Goal: Task Accomplishment & Management: Complete application form

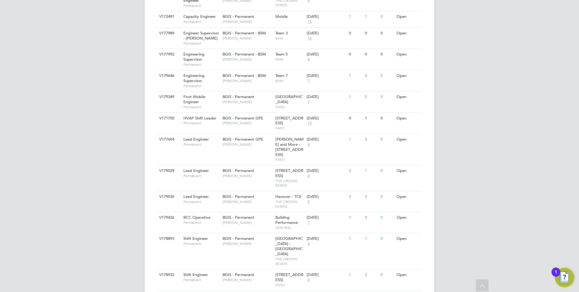
scroll to position [91, 0]
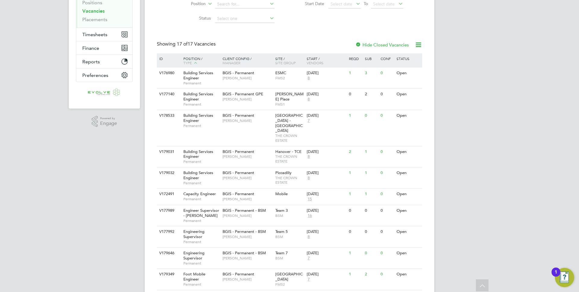
click at [457, 126] on div "AP [PERSON_NAME] Notifications Applications: Network Team Members Businesses Si…" at bounding box center [289, 199] width 579 height 581
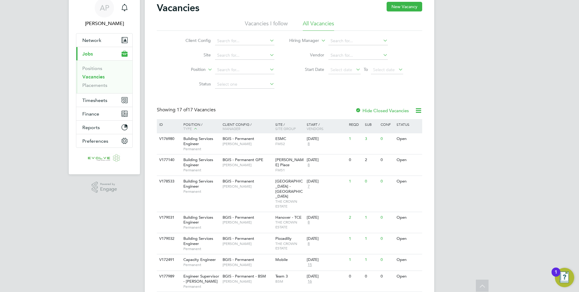
scroll to position [0, 0]
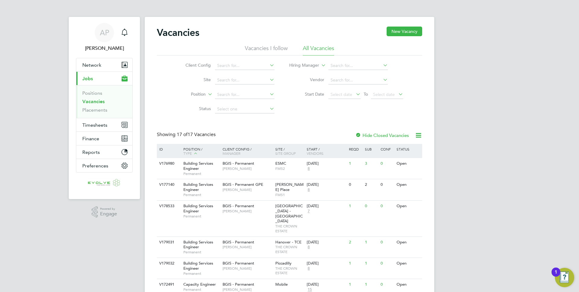
click at [449, 170] on div "AP Anthony Perrin Notifications Applications: Network Team Members Businesses S…" at bounding box center [289, 290] width 579 height 581
click at [95, 109] on link "Placements" at bounding box center [94, 110] width 25 height 6
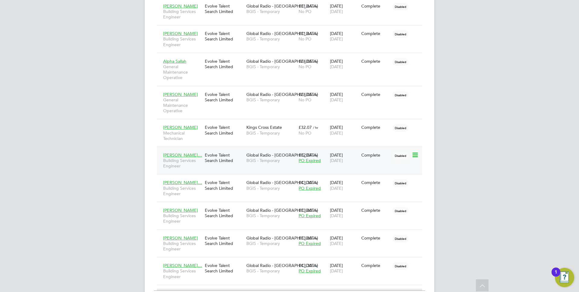
click at [231, 161] on div "Evolve Talent Search Limited" at bounding box center [224, 157] width 42 height 17
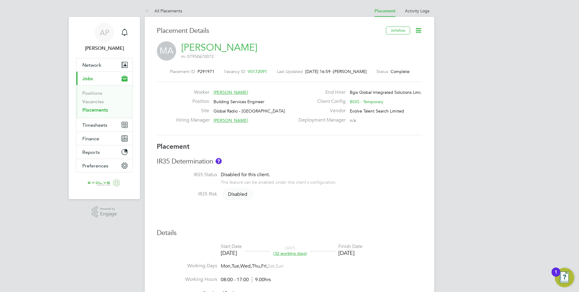
click at [339, 49] on div "MA Mohamed Abdelrazek m: 07950670072" at bounding box center [290, 51] width 266 height 21
click at [288, 65] on div "Placement ID P291971 Vacancy ID V0172091 Last Updated 02 Sep 2025, 16:59 - Sash…" at bounding box center [290, 102] width 266 height 81
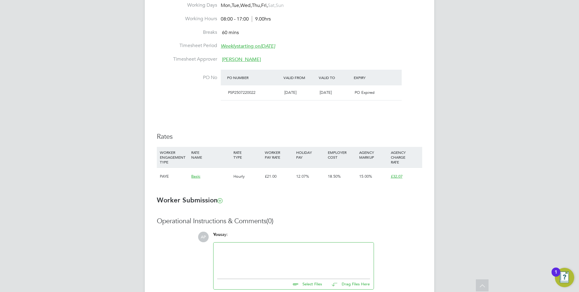
scroll to position [304, 0]
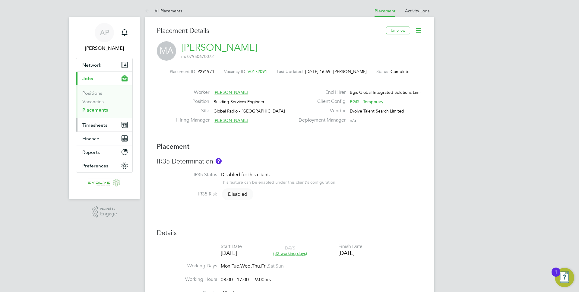
click at [96, 124] on span "Timesheets" at bounding box center [94, 125] width 25 height 6
click at [93, 101] on link "Vacancies" at bounding box center [92, 102] width 21 height 6
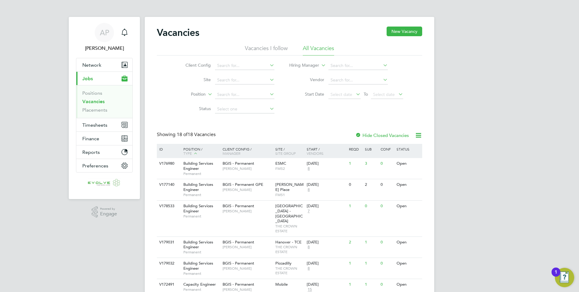
scroll to position [113, 0]
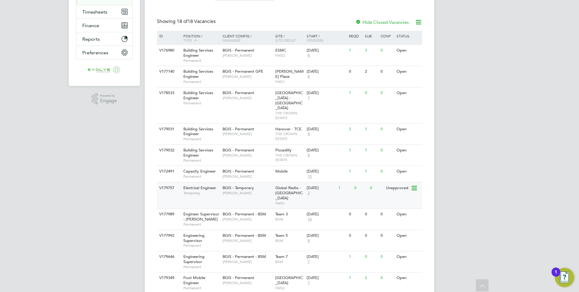
click at [292, 201] on span "FMS1" at bounding box center [290, 203] width 29 height 5
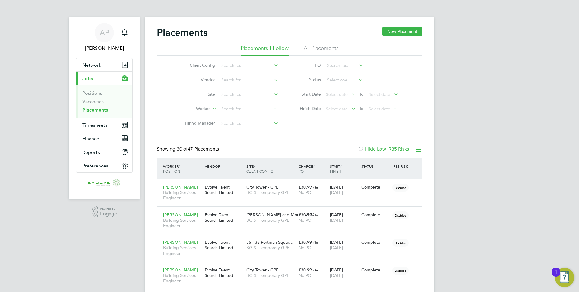
click at [229, 70] on li "Client Config" at bounding box center [229, 66] width 113 height 14
click at [210, 111] on li "Worker" at bounding box center [229, 109] width 113 height 14
click at [211, 106] on icon at bounding box center [211, 106] width 0 height 5
click at [198, 102] on li "Worker" at bounding box center [229, 109] width 113 height 14
click at [246, 97] on input at bounding box center [248, 95] width 59 height 8
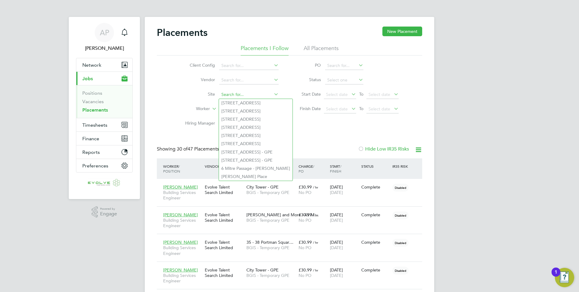
type input "h"
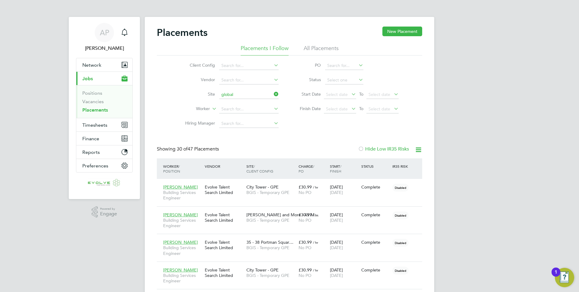
click at [238, 104] on li "Global Radio - London" at bounding box center [257, 103] width 76 height 8
type input "Global Radio - [GEOGRAPHIC_DATA]"
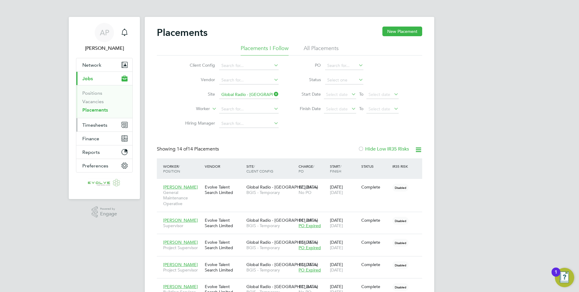
click at [95, 123] on span "Timesheets" at bounding box center [94, 125] width 25 height 6
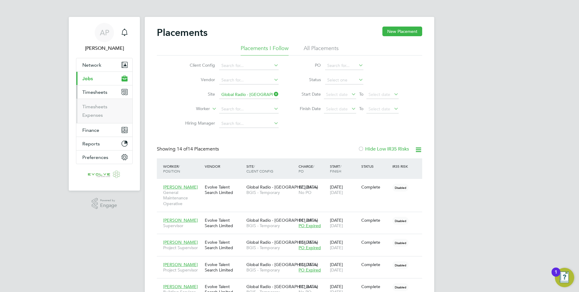
click at [97, 79] on button "Current page: Jobs" at bounding box center [104, 78] width 56 height 13
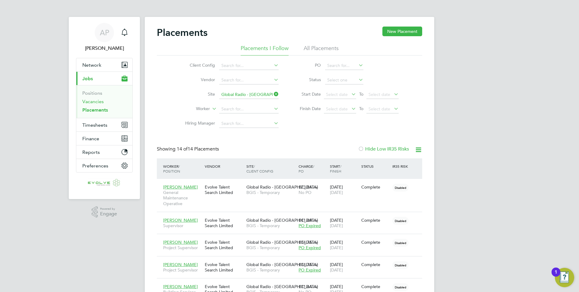
click at [97, 102] on link "Vacancies" at bounding box center [92, 102] width 21 height 6
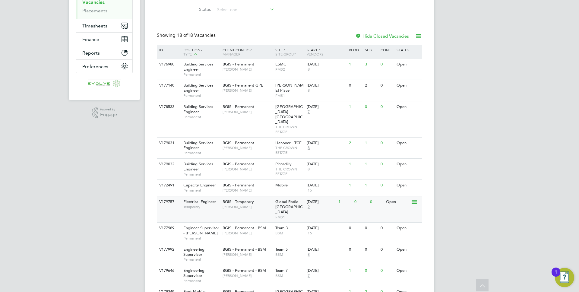
click at [217, 205] on span "Temporary" at bounding box center [201, 207] width 36 height 5
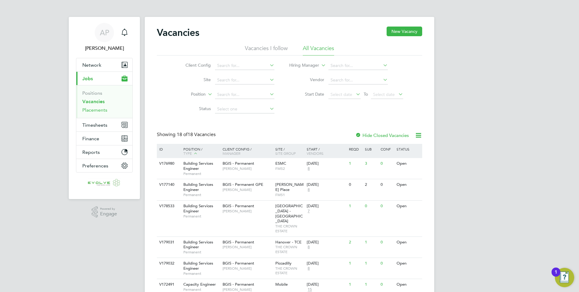
click at [103, 111] on link "Placements" at bounding box center [94, 110] width 25 height 6
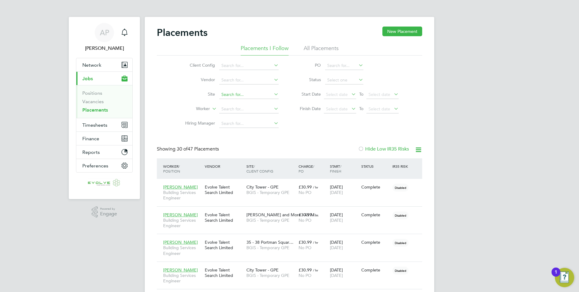
scroll to position [23, 42]
click at [232, 94] on input at bounding box center [248, 95] width 59 height 8
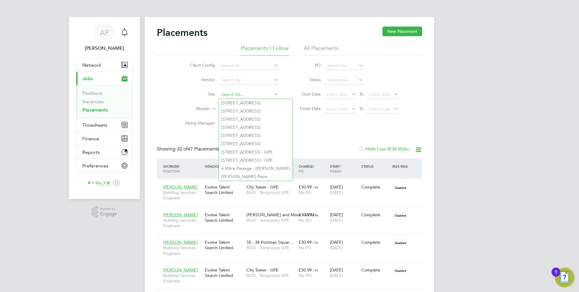
type input "b"
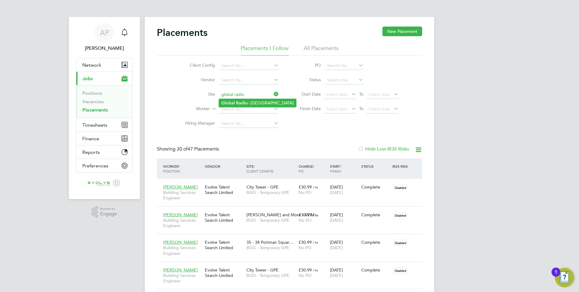
click at [234, 99] on li "Global Radio - London" at bounding box center [257, 103] width 77 height 8
type input "Global Radio - [GEOGRAPHIC_DATA]"
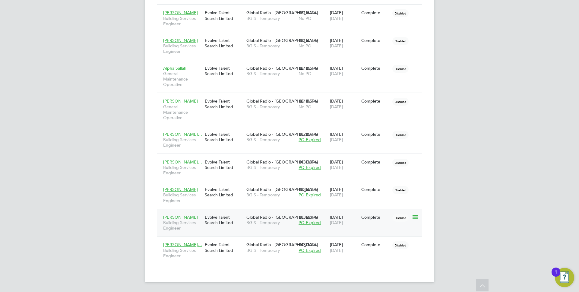
click at [225, 225] on div "Evolve Talent Search Limited" at bounding box center [224, 220] width 42 height 17
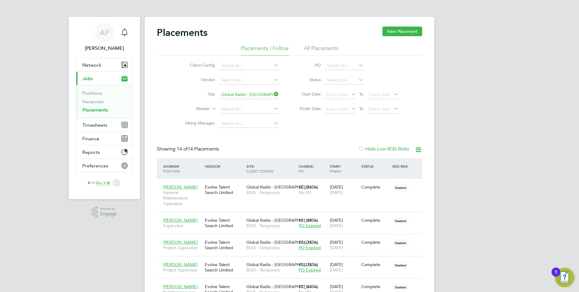
click at [273, 94] on icon at bounding box center [273, 94] width 0 height 8
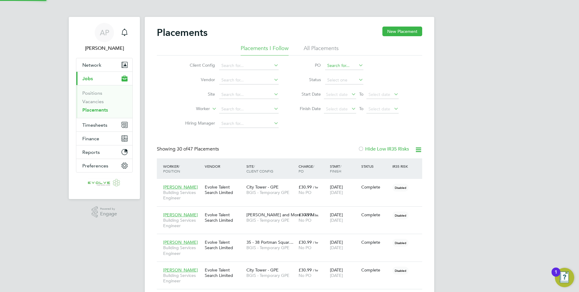
scroll to position [23, 42]
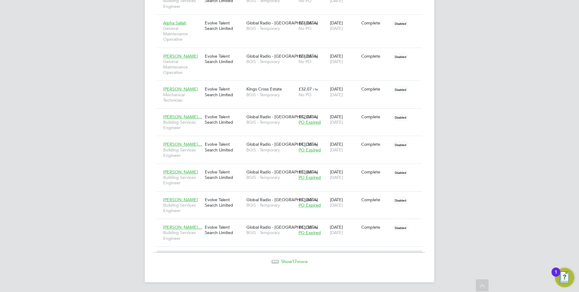
click at [278, 254] on div "Show 17 more" at bounding box center [290, 257] width 272 height 15
click at [276, 263] on div at bounding box center [276, 262] width 8 height 4
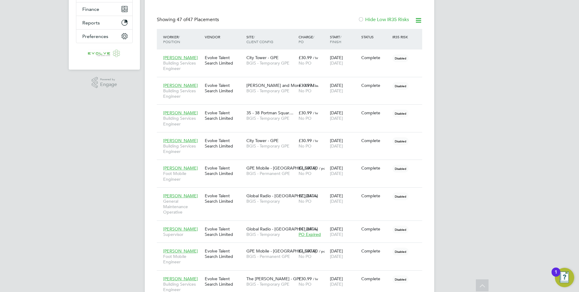
scroll to position [0, 0]
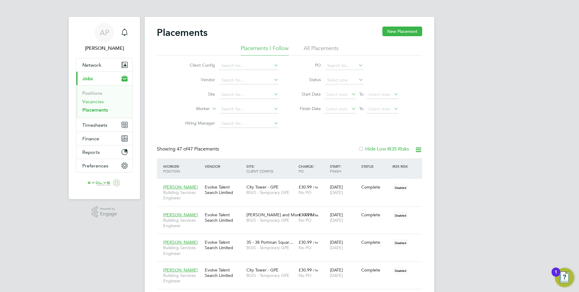
click at [94, 104] on link "Vacancies" at bounding box center [92, 102] width 21 height 6
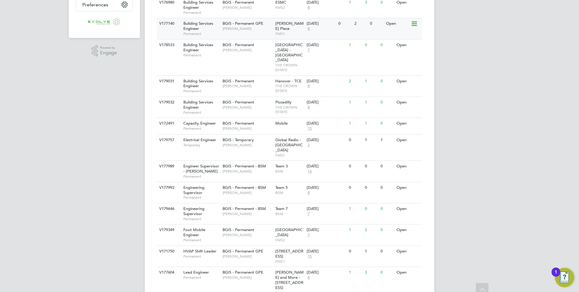
scroll to position [166, 0]
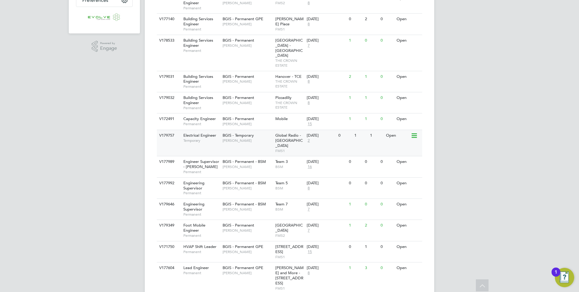
click at [279, 133] on span "Global Radio - [GEOGRAPHIC_DATA]" at bounding box center [289, 140] width 27 height 15
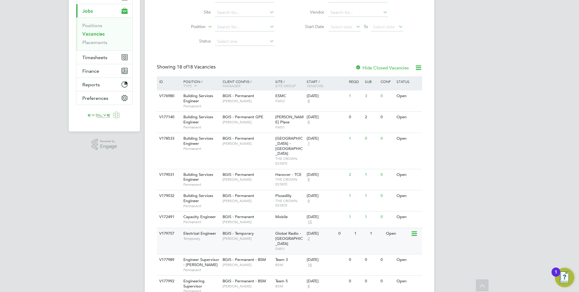
scroll to position [10, 0]
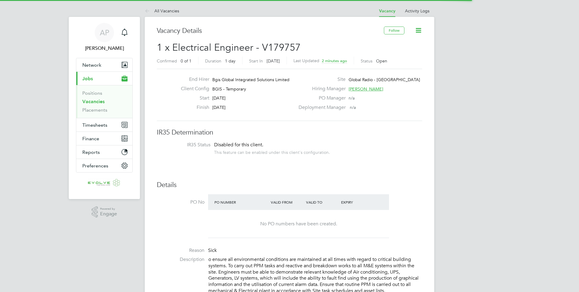
scroll to position [18, 42]
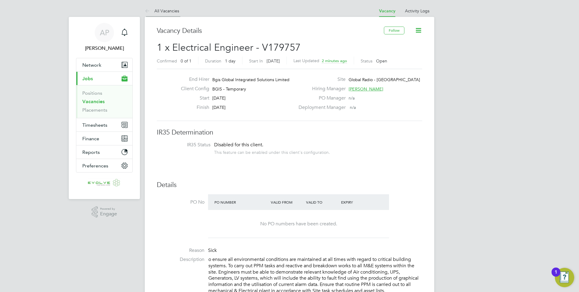
click at [153, 14] on li "All Vacancies" at bounding box center [162, 11] width 34 height 12
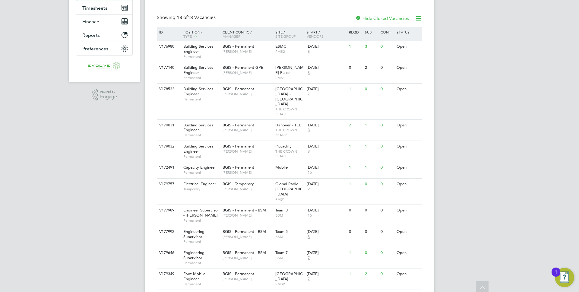
scroll to position [128, 0]
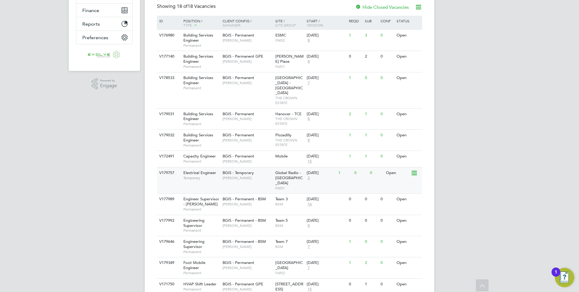
click at [310, 176] on span "2" at bounding box center [309, 178] width 4 height 5
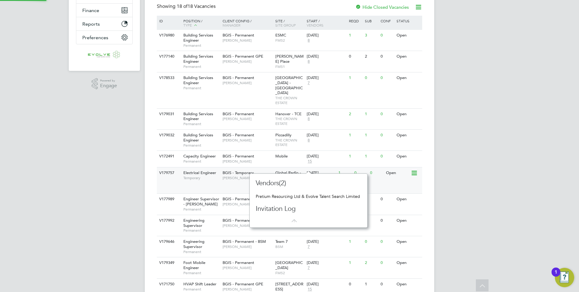
scroll to position [5, 4]
click at [310, 176] on span "2" at bounding box center [309, 178] width 4 height 5
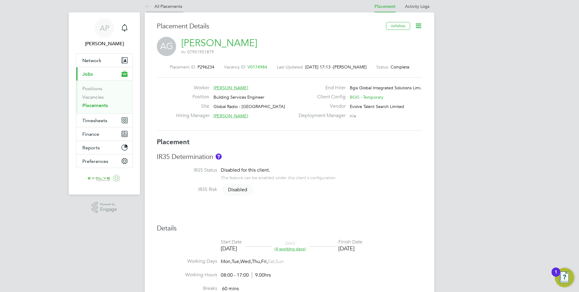
click at [159, 8] on link "All Placements" at bounding box center [163, 6] width 37 height 5
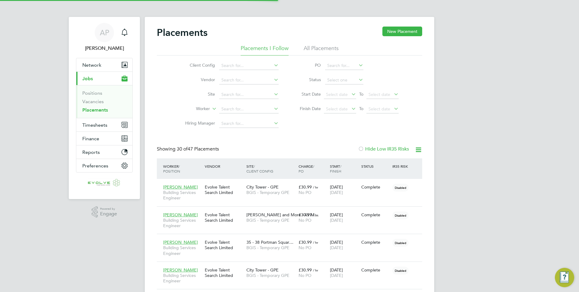
scroll to position [3, 3]
click at [273, 60] on li "Client Config" at bounding box center [229, 66] width 113 height 14
click at [269, 63] on input at bounding box center [248, 66] width 59 height 8
click at [292, 77] on li "Status" at bounding box center [346, 80] width 120 height 14
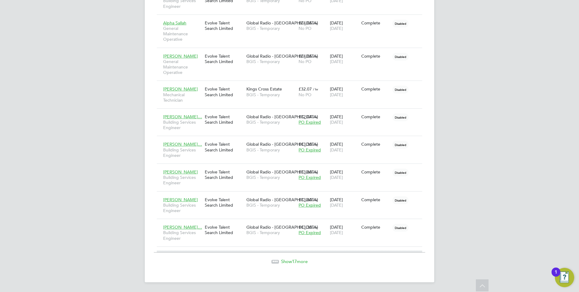
click at [279, 264] on div "Show 17 more" at bounding box center [290, 262] width 272 height 6
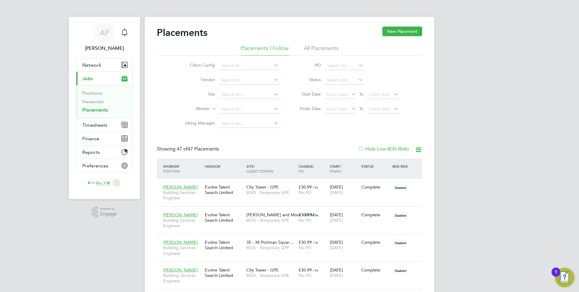
click at [339, 166] on div "Start / Finish" at bounding box center [344, 169] width 31 height 16
click at [419, 150] on icon at bounding box center [419, 150] width 8 height 8
click at [415, 131] on div "Client Config Vendor Site Worker Hiring Manager PO Status Start Date Select dat…" at bounding box center [290, 93] width 266 height 75
click at [313, 44] on div "Placements New Placement" at bounding box center [290, 36] width 266 height 18
click at [313, 49] on li "All Placements" at bounding box center [321, 50] width 35 height 11
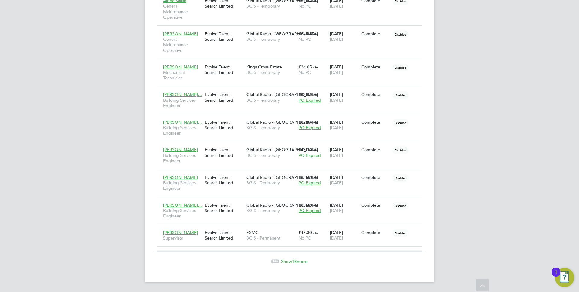
click at [281, 257] on div "Show 18 more" at bounding box center [290, 257] width 272 height 15
click at [281, 260] on span "Show 18 more" at bounding box center [294, 262] width 27 height 6
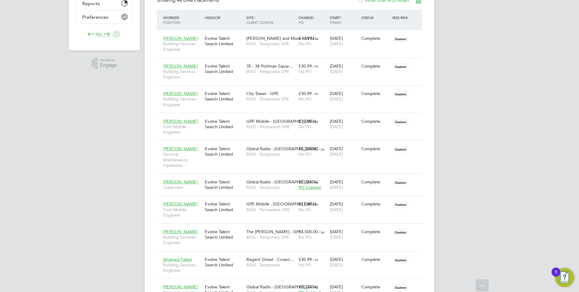
scroll to position [0, 0]
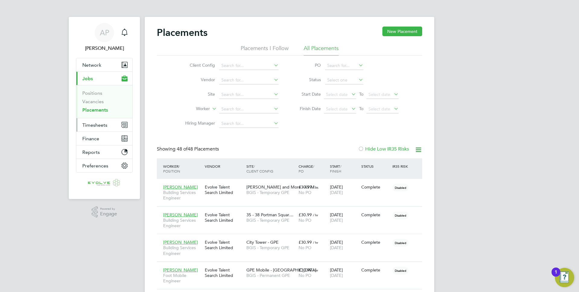
click at [89, 125] on span "Timesheets" at bounding box center [94, 125] width 25 height 6
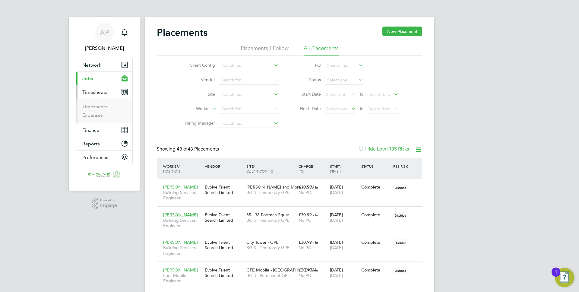
click at [107, 81] on button "Current page: Jobs" at bounding box center [104, 78] width 56 height 13
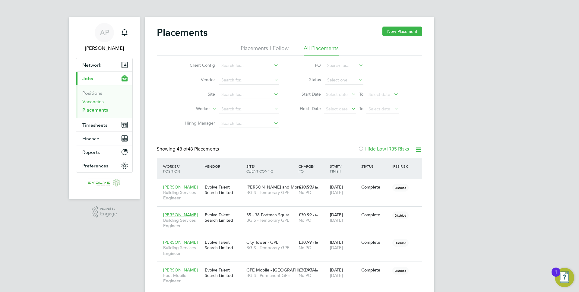
click at [94, 103] on link "Vacancies" at bounding box center [92, 102] width 21 height 6
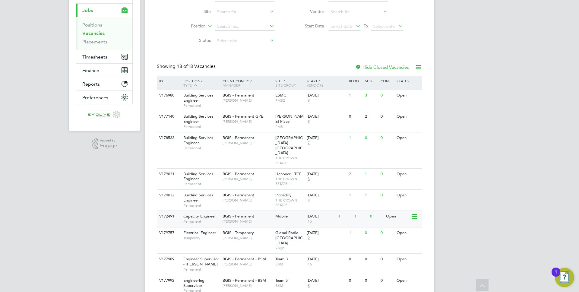
scroll to position [70, 0]
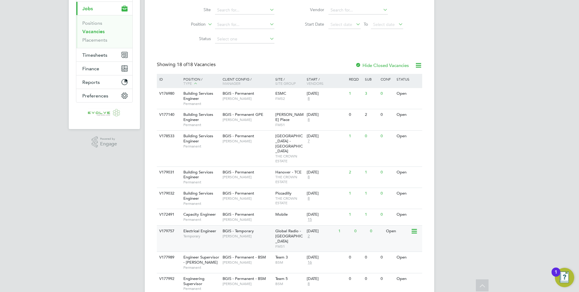
click at [231, 234] on span "[PERSON_NAME]" at bounding box center [248, 236] width 50 height 5
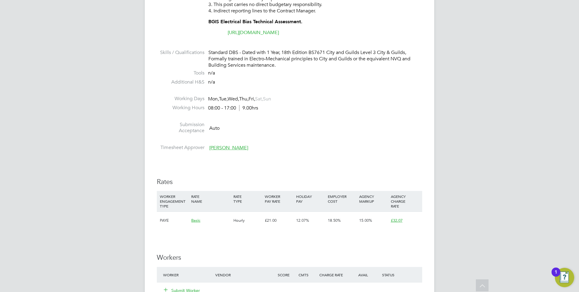
scroll to position [626, 0]
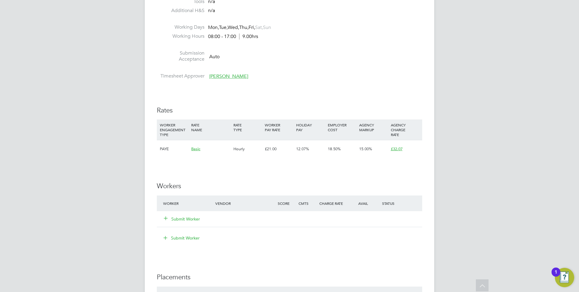
click at [185, 221] on button "Submit Worker" at bounding box center [182, 219] width 36 height 6
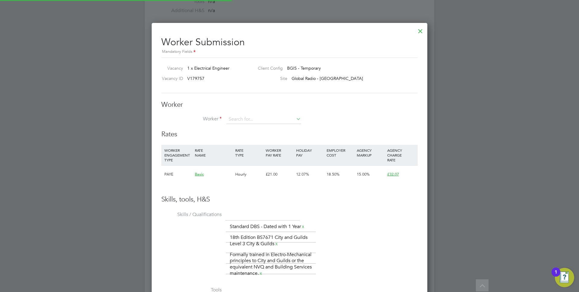
scroll to position [412, 276]
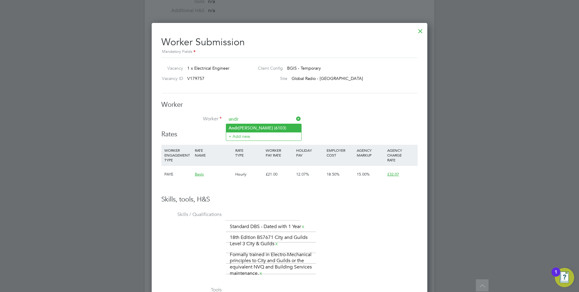
click at [250, 130] on li "Andr zej Markowski (6103)" at bounding box center [263, 128] width 75 height 8
type input "Andrzej Markowski (6103)"
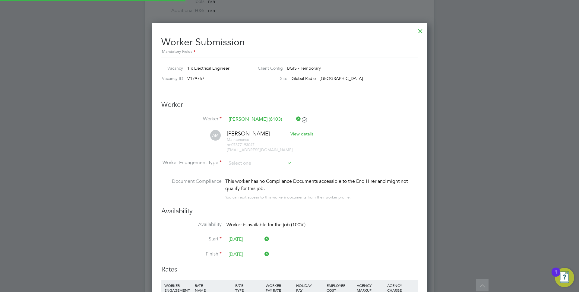
scroll to position [547, 276]
click at [244, 182] on li "PAYE" at bounding box center [259, 180] width 66 height 8
type input "PAYE"
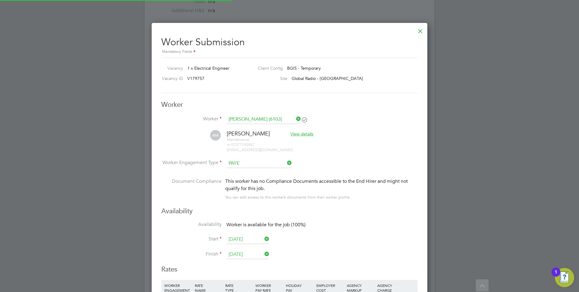
click at [361, 160] on li "Worker Engagement Type PAYE" at bounding box center [289, 168] width 257 height 19
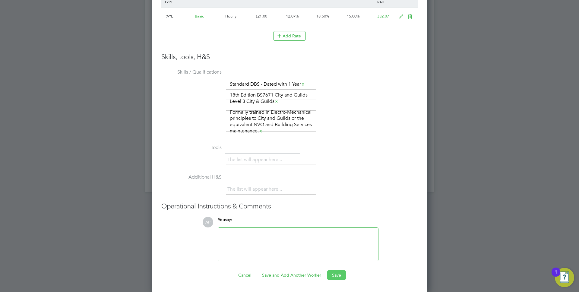
click at [341, 273] on button "Save" at bounding box center [336, 275] width 19 height 10
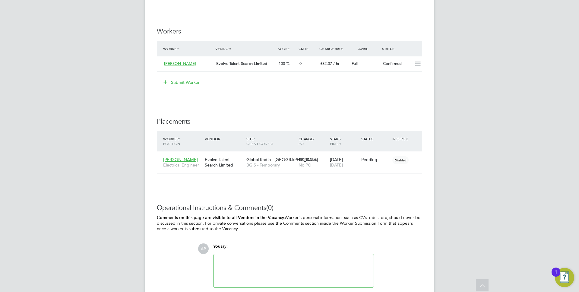
scroll to position [822, 0]
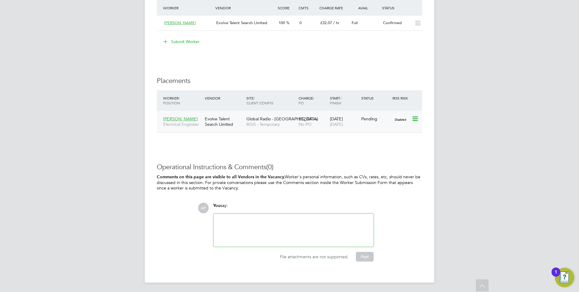
click at [379, 118] on div "Pending" at bounding box center [376, 118] width 28 height 5
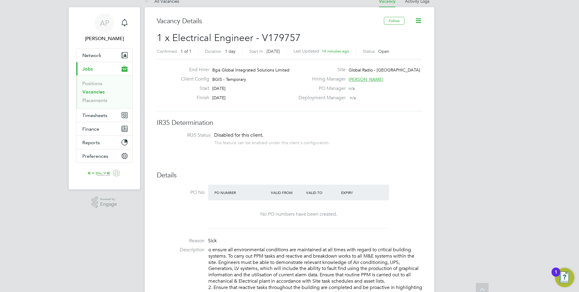
scroll to position [0, 0]
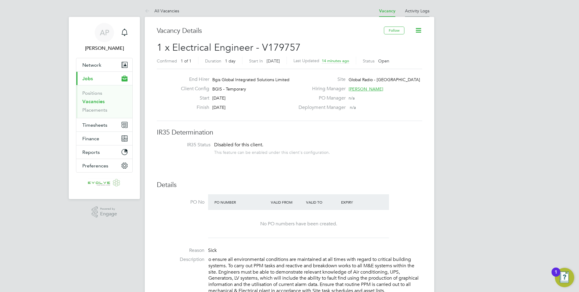
click at [418, 11] on link "Activity Logs" at bounding box center [417, 10] width 24 height 5
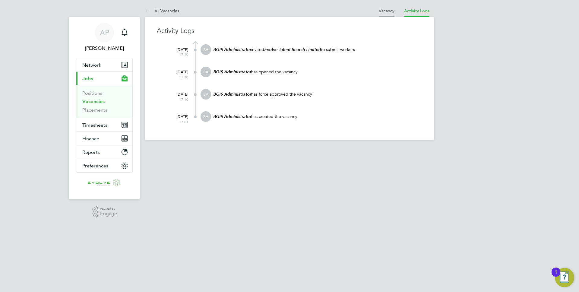
click at [385, 8] on li "Vacancy" at bounding box center [387, 11] width 16 height 12
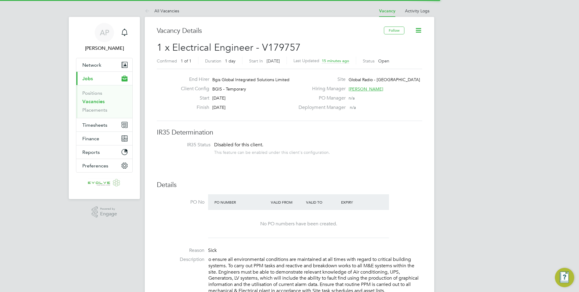
scroll to position [10, 53]
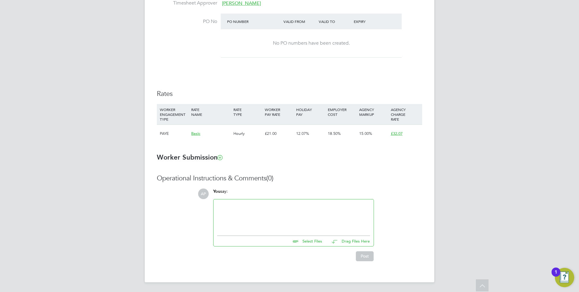
scroll to position [158, 0]
